Goal: Task Accomplishment & Management: Complete application form

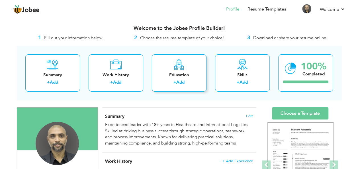
click at [175, 90] on div "Education + Add" at bounding box center [179, 72] width 55 height 37
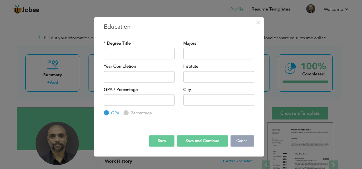
click at [236, 144] on button "Cancel" at bounding box center [243, 140] width 24 height 11
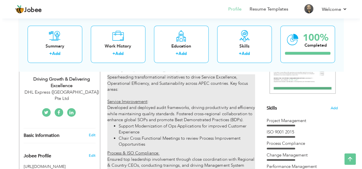
scroll to position [142, 0]
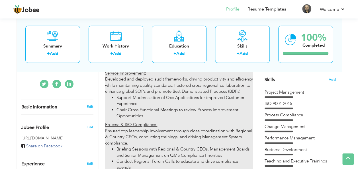
click at [160, 117] on li "Chair Cross Functional Meetings to review Process Improvement Opportunities" at bounding box center [184, 113] width 136 height 12
type input "Director – GSOP, ISO & Sustainability APEC"
type input "DHL Express ([GEOGRAPHIC_DATA]) Pte Ltd"
type input "08/2022"
type input "[GEOGRAPHIC_DATA]"
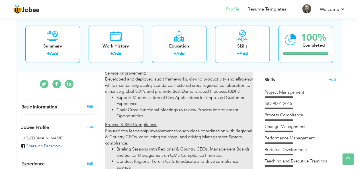
checkbox input "true"
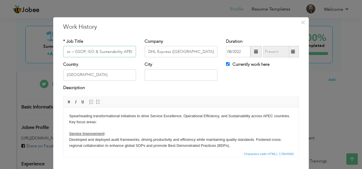
scroll to position [28, 0]
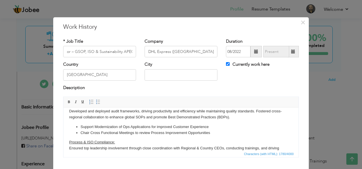
drag, startPoint x: 133, startPoint y: 133, endPoint x: 305, endPoint y: 262, distance: 215.2
click at [133, 133] on li "Chair Cross Functional Meetings to review Process Improvement Opportunities" at bounding box center [181, 133] width 201 height 6
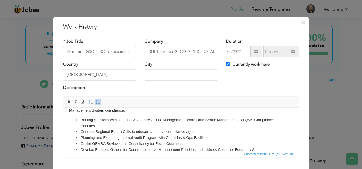
scroll to position [85, 0]
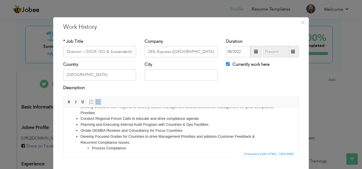
click at [0, 105] on div "× Work History * Job Title Director – GSOP, ISO & Sustainability APEC Company D…" at bounding box center [181, 84] width 362 height 169
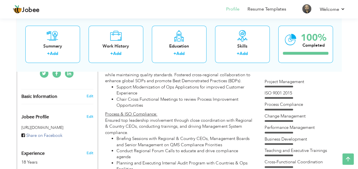
scroll to position [142, 0]
